Goal: Navigation & Orientation: Find specific page/section

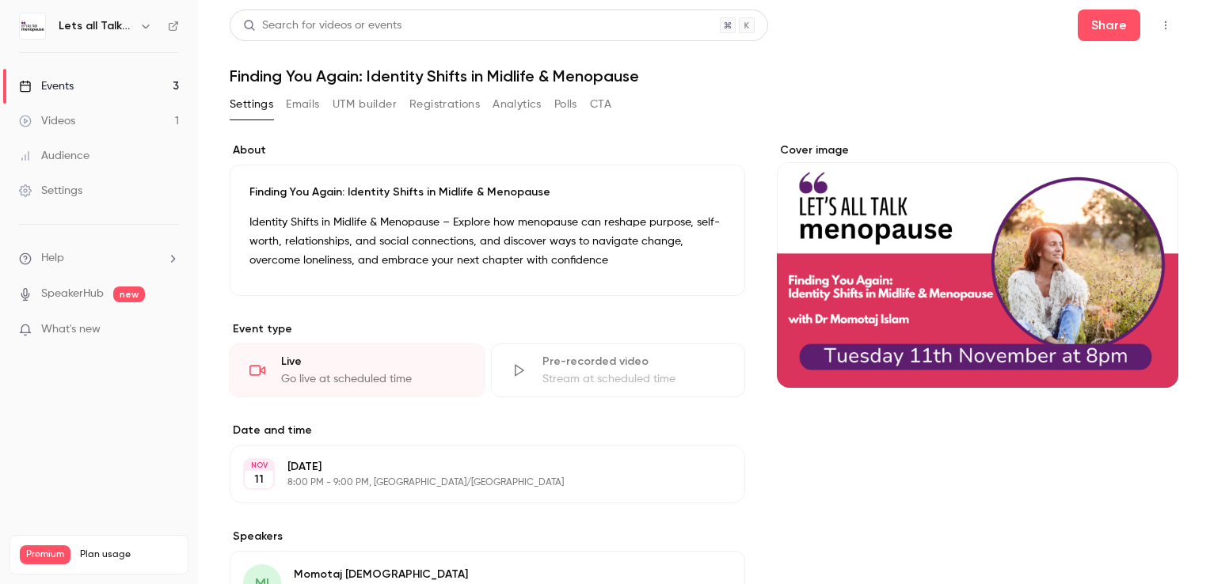
click at [150, 25] on icon "button" at bounding box center [145, 26] width 13 height 13
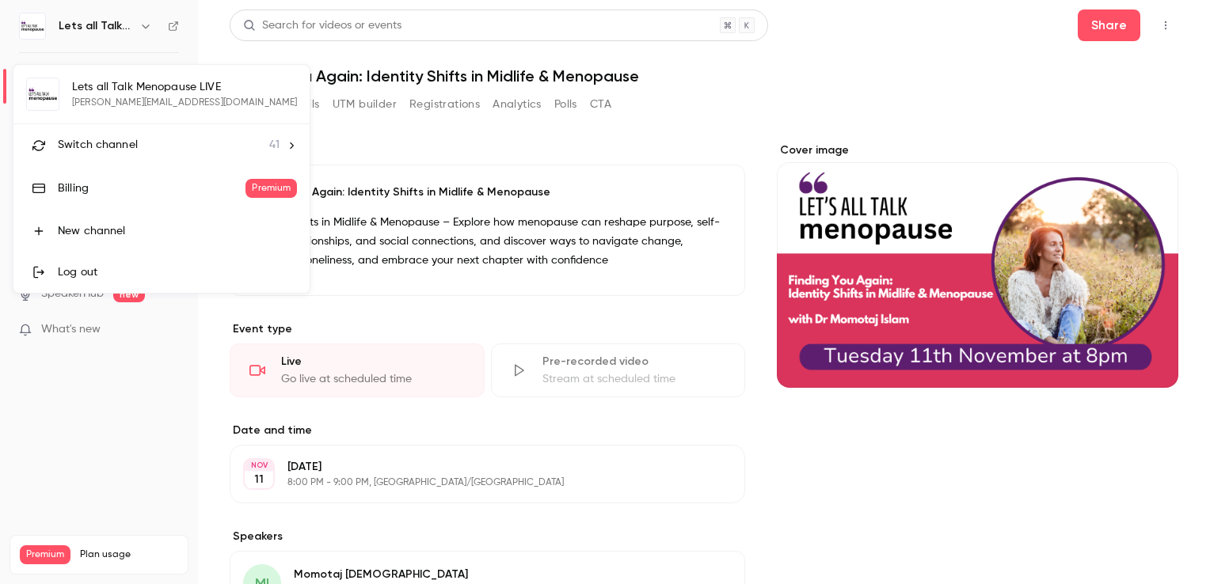
click at [117, 144] on span "Switch channel" at bounding box center [98, 145] width 80 height 17
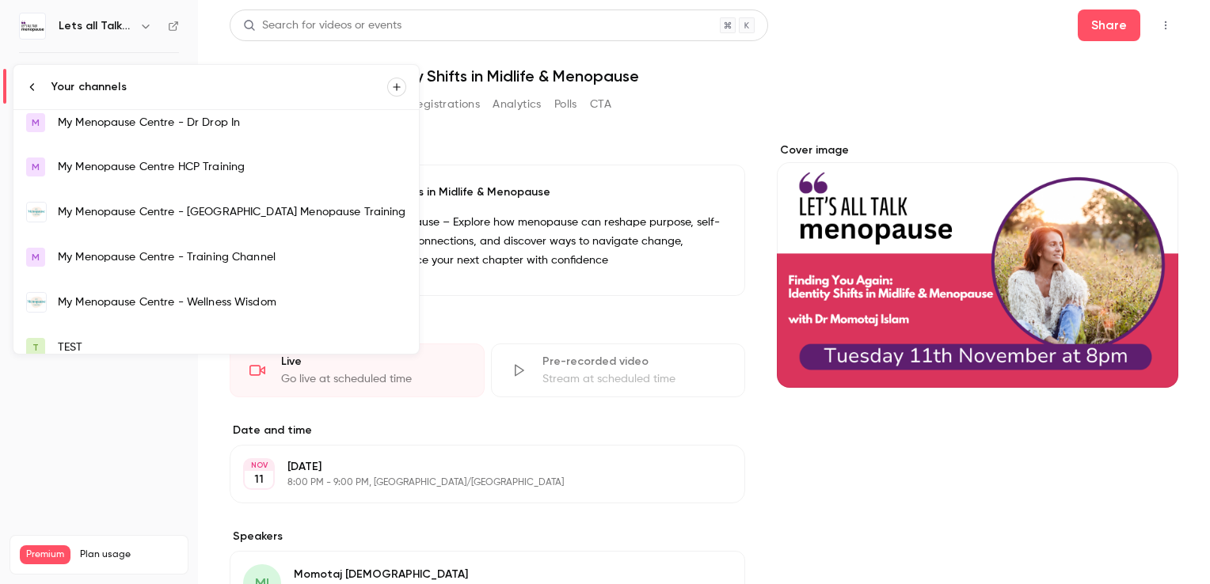
scroll to position [1346, 0]
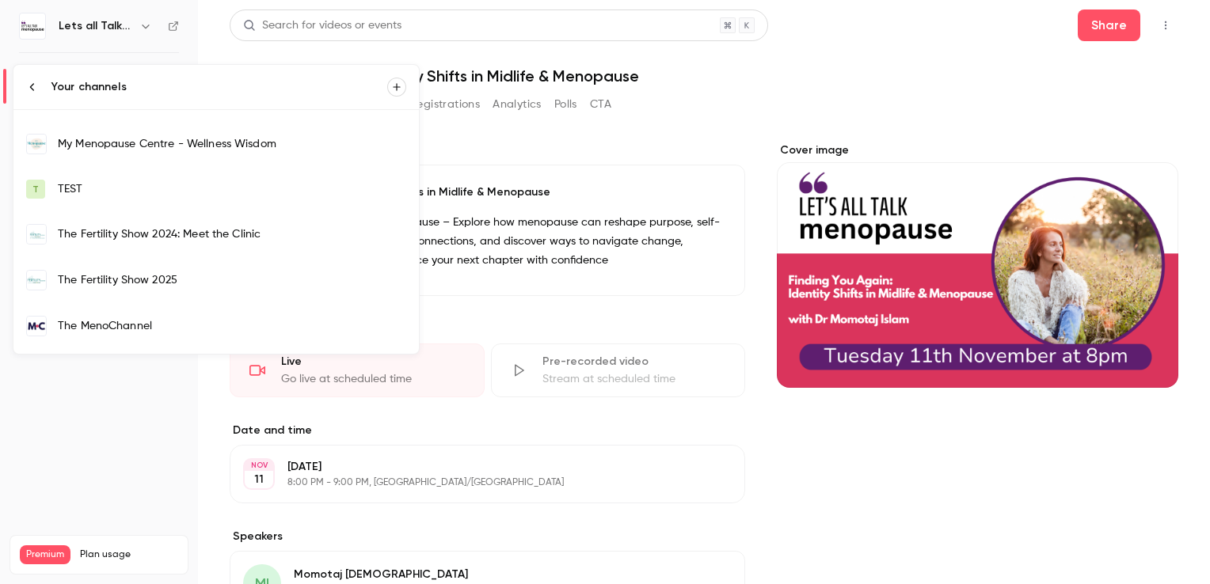
click at [158, 276] on div "The Fertility Show 2025" at bounding box center [232, 280] width 348 height 16
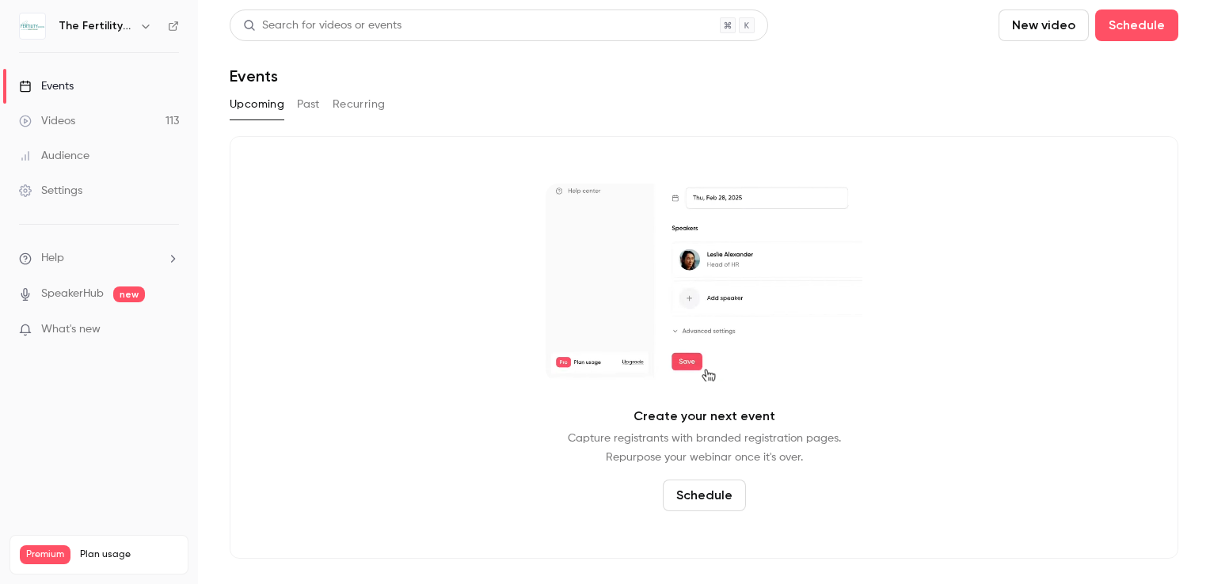
click at [67, 86] on div "Events" at bounding box center [46, 86] width 55 height 16
click at [67, 121] on div "Videos" at bounding box center [47, 121] width 56 height 16
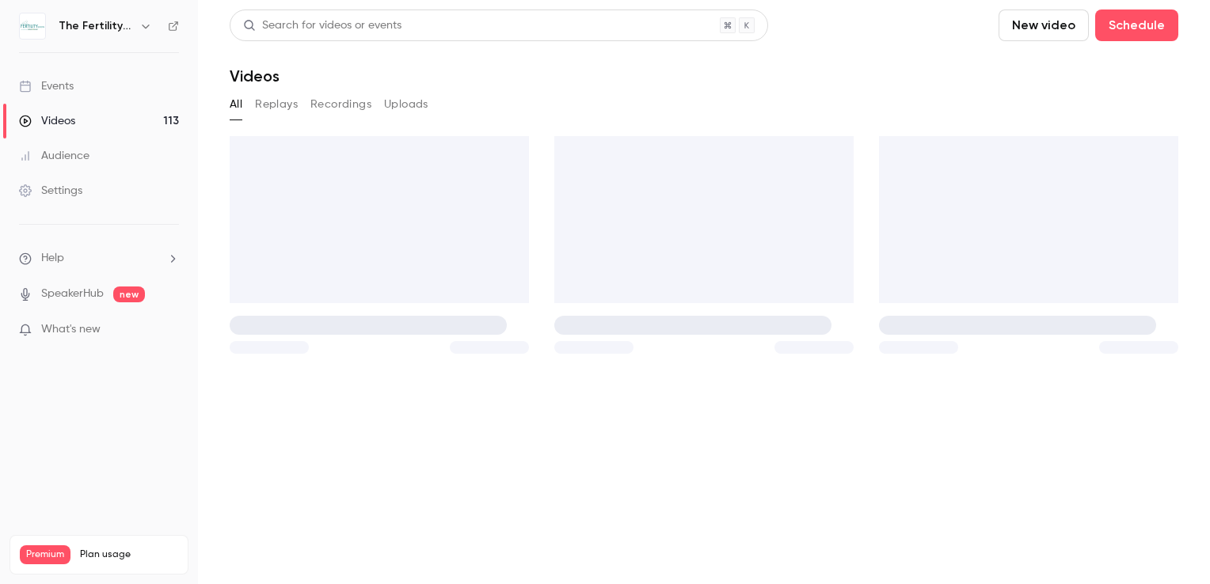
click at [69, 89] on div "Events" at bounding box center [46, 86] width 55 height 16
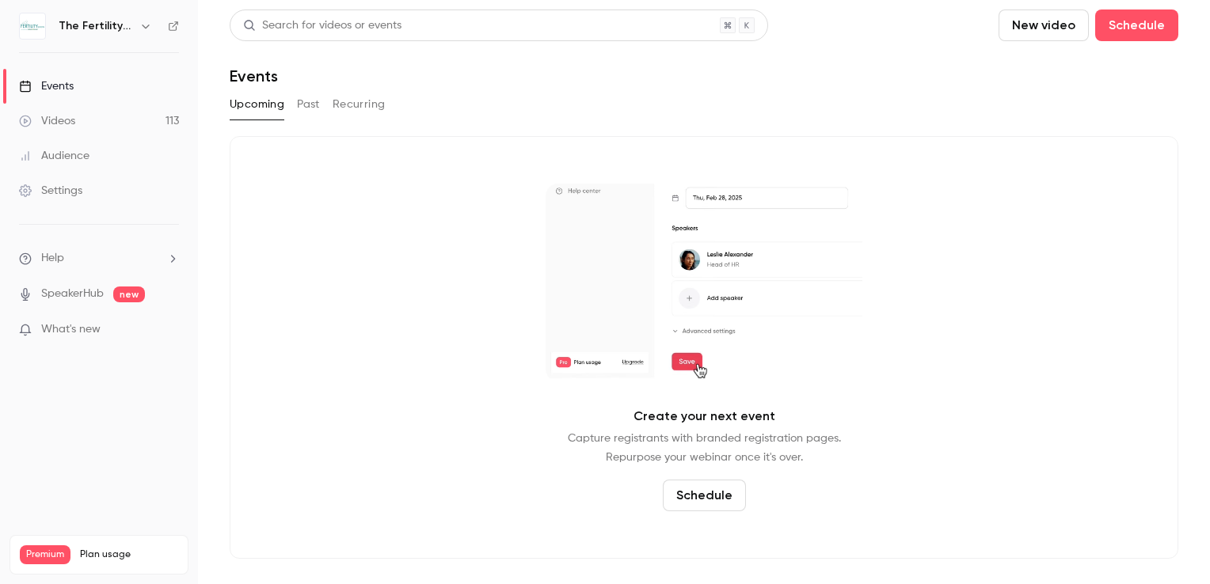
click at [139, 28] on icon "button" at bounding box center [145, 26] width 13 height 13
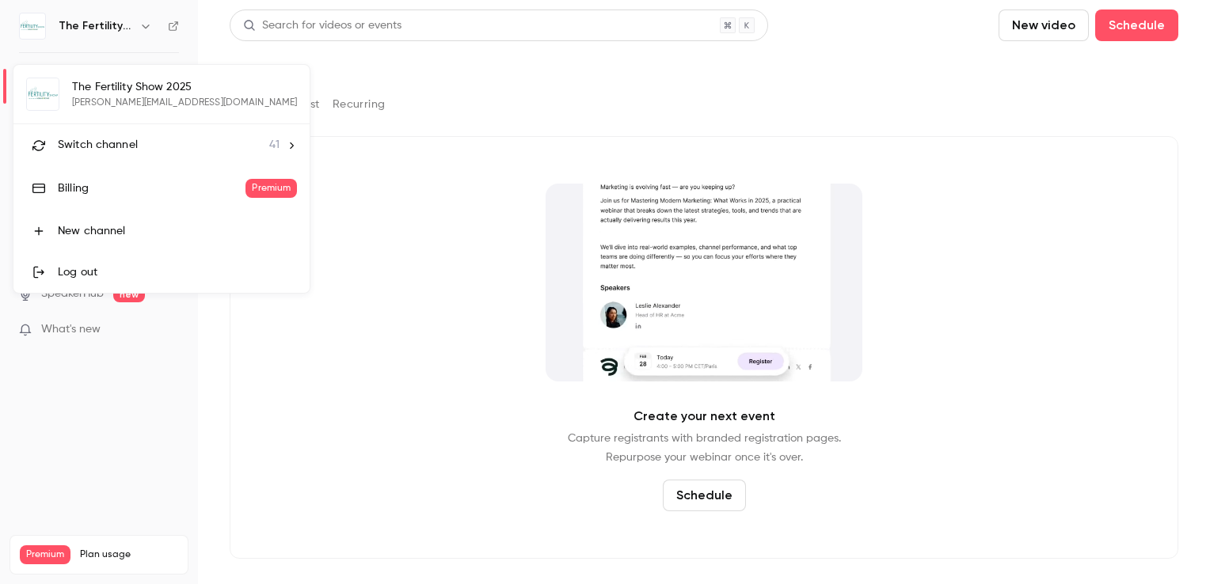
click at [111, 145] on span "Switch channel" at bounding box center [98, 145] width 80 height 17
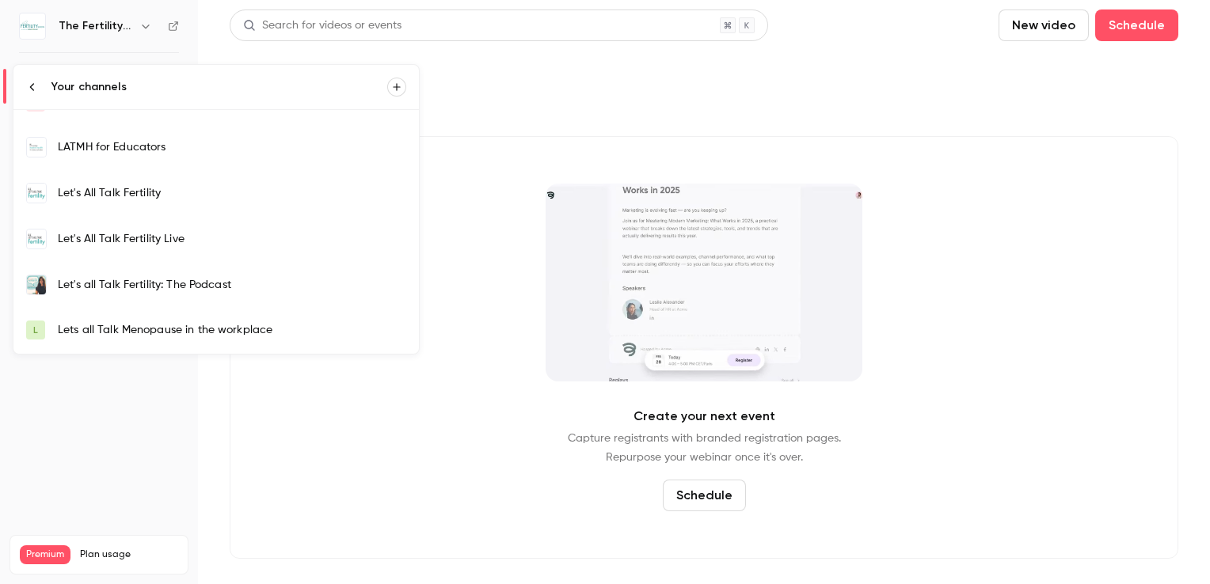
scroll to position [396, 0]
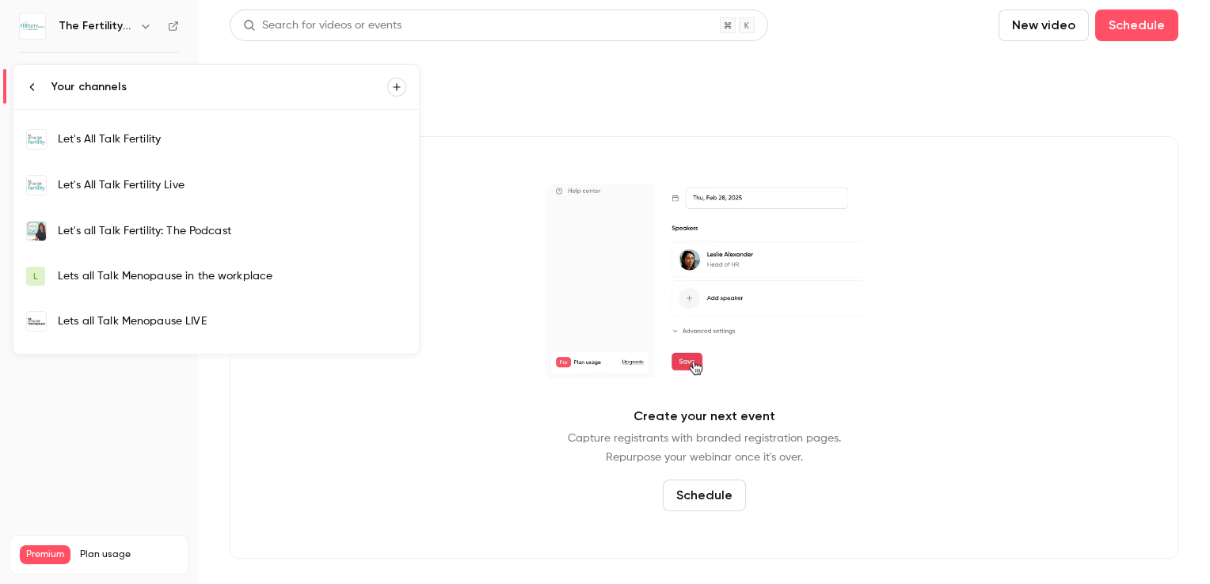
click at [135, 187] on div "Let's All Talk Fertility Live" at bounding box center [232, 185] width 348 height 16
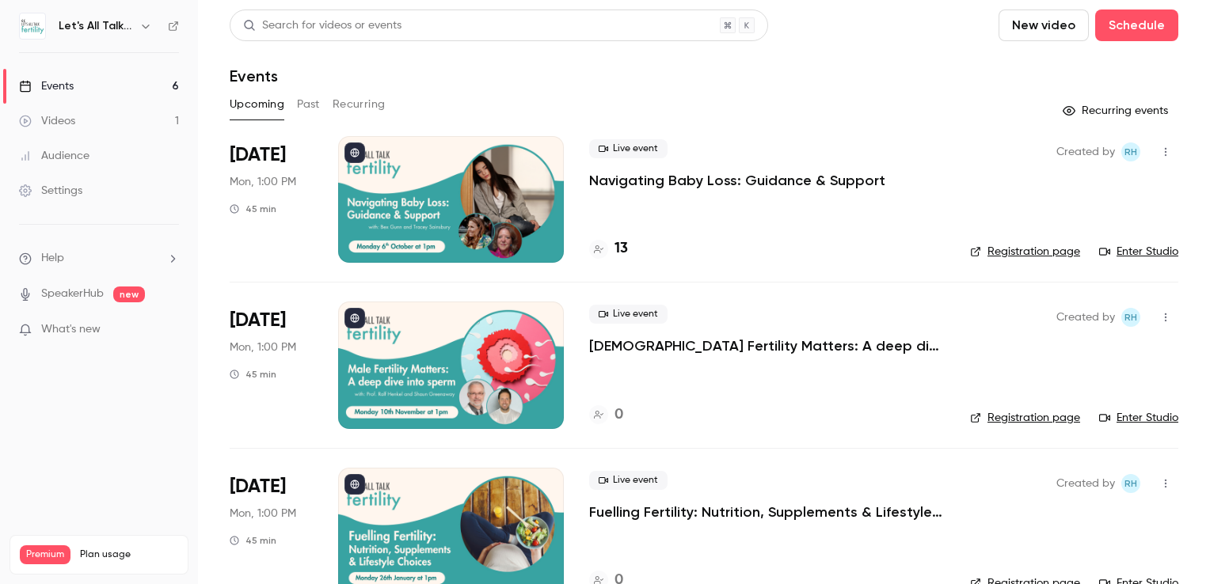
click at [1133, 255] on link "Enter Studio" at bounding box center [1138, 252] width 79 height 16
